Goal: Find specific page/section: Find specific page/section

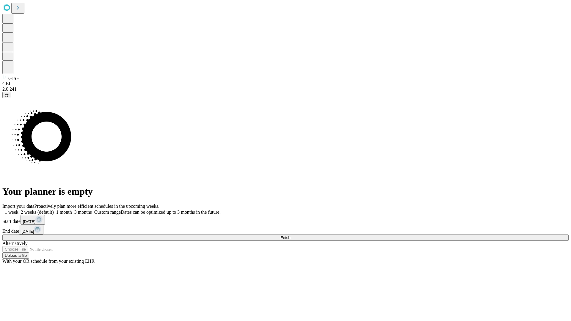
click at [291, 236] on span "Fetch" at bounding box center [286, 238] width 10 height 4
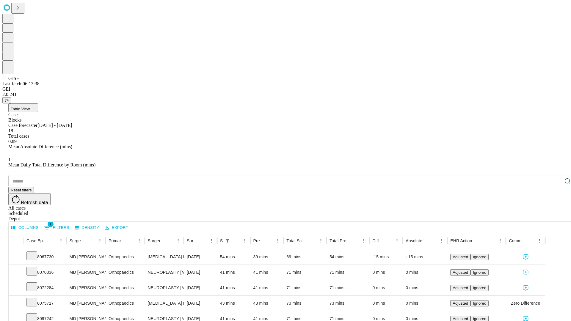
click at [30, 107] on span "Table View" at bounding box center [20, 109] width 19 height 4
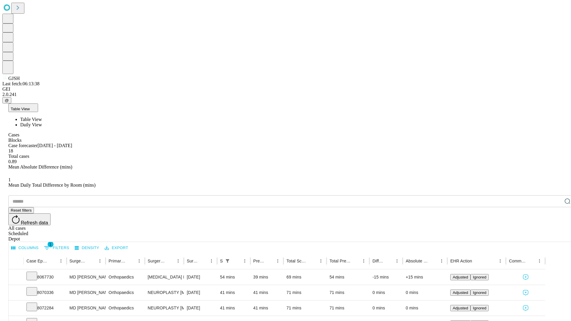
click at [42, 122] on span "Daily View" at bounding box center [31, 124] width 22 height 5
